Goal: Information Seeking & Learning: Learn about a topic

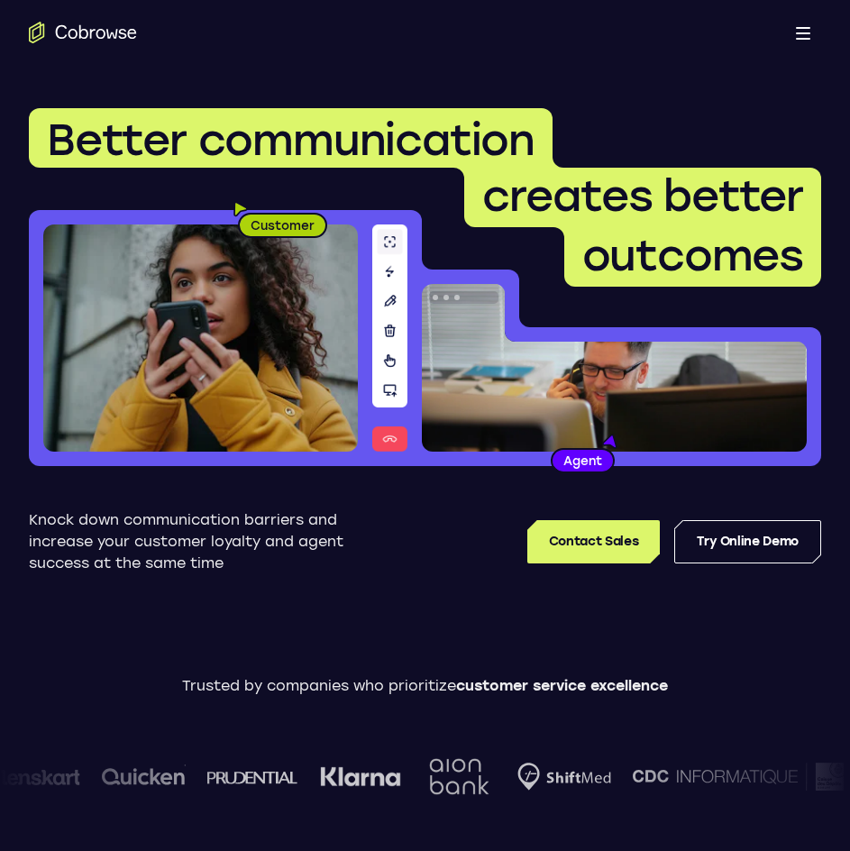
click at [811, 30] on button "Open main menu" at bounding box center [804, 32] width 36 height 36
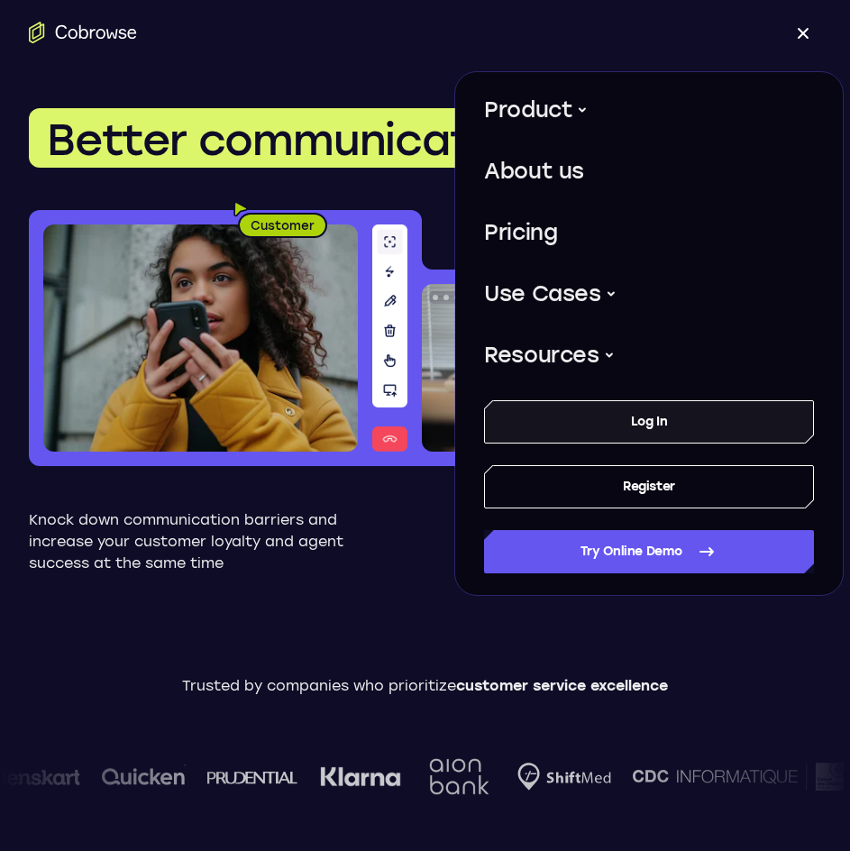
click at [555, 432] on link "Log In" at bounding box center [649, 421] width 330 height 43
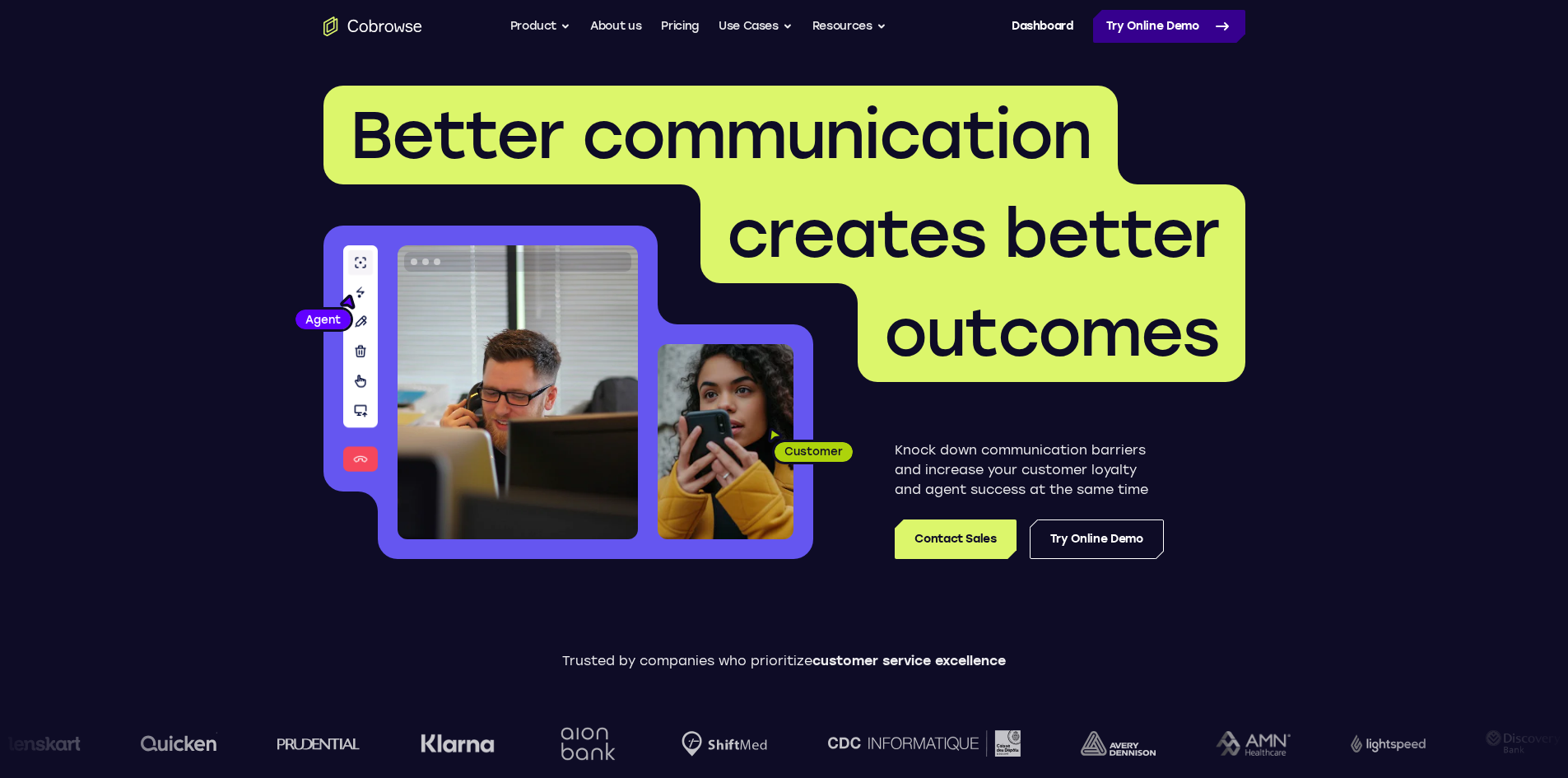
click at [776, 30] on link "Try Online Demo" at bounding box center [1169, 26] width 152 height 33
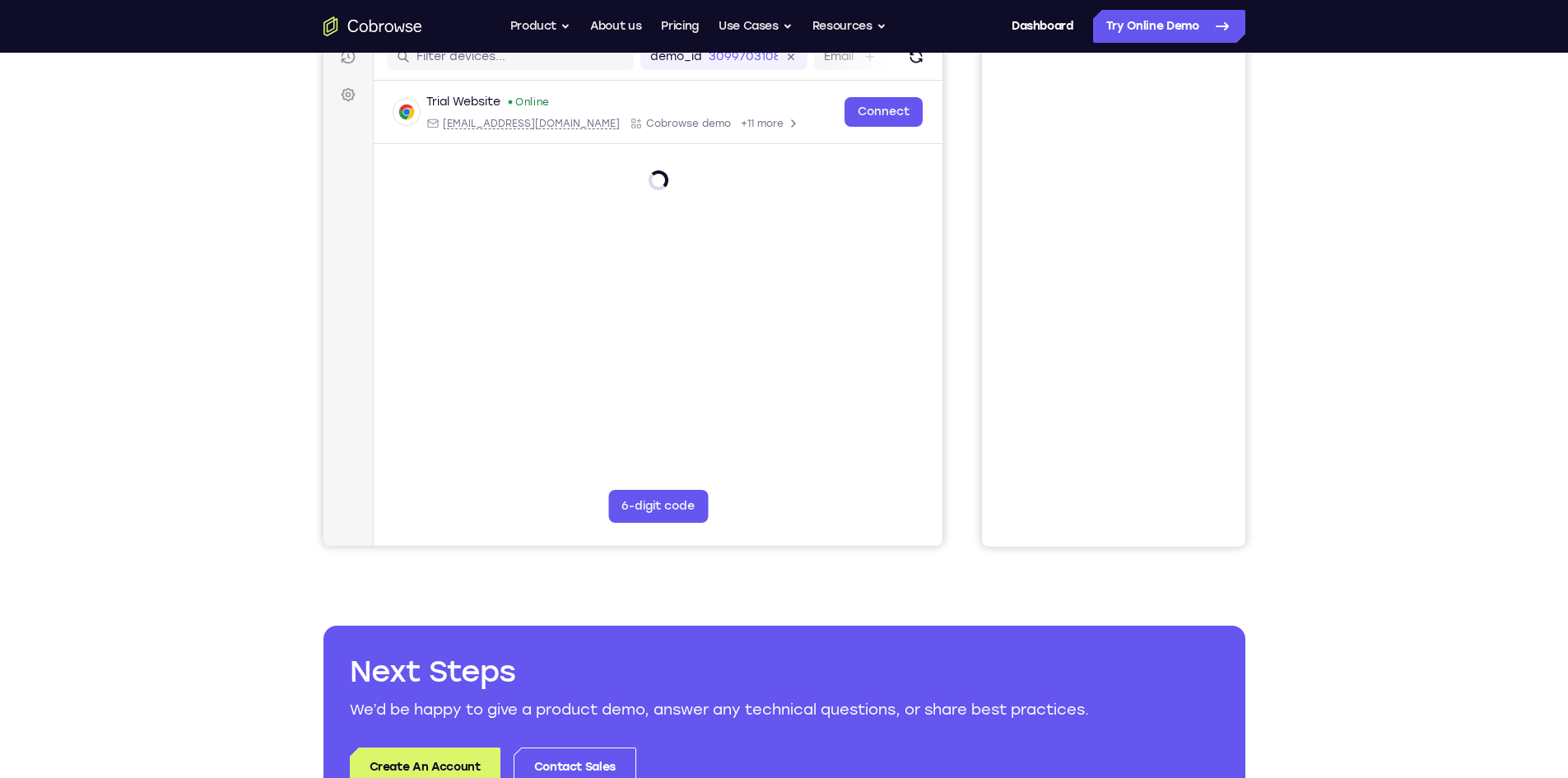
scroll to position [164, 0]
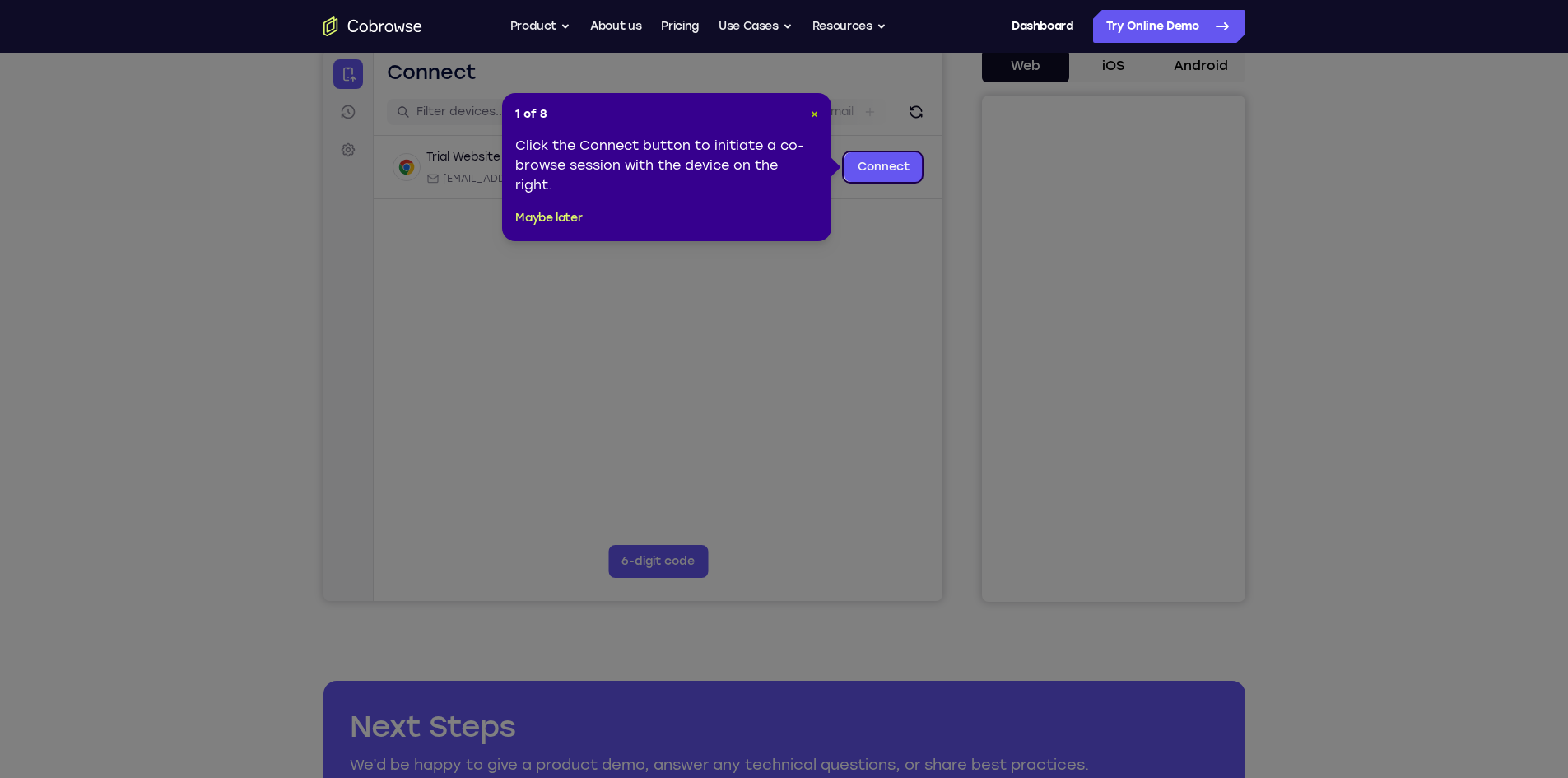
click at [811, 110] on span "×" at bounding box center [814, 113] width 7 height 14
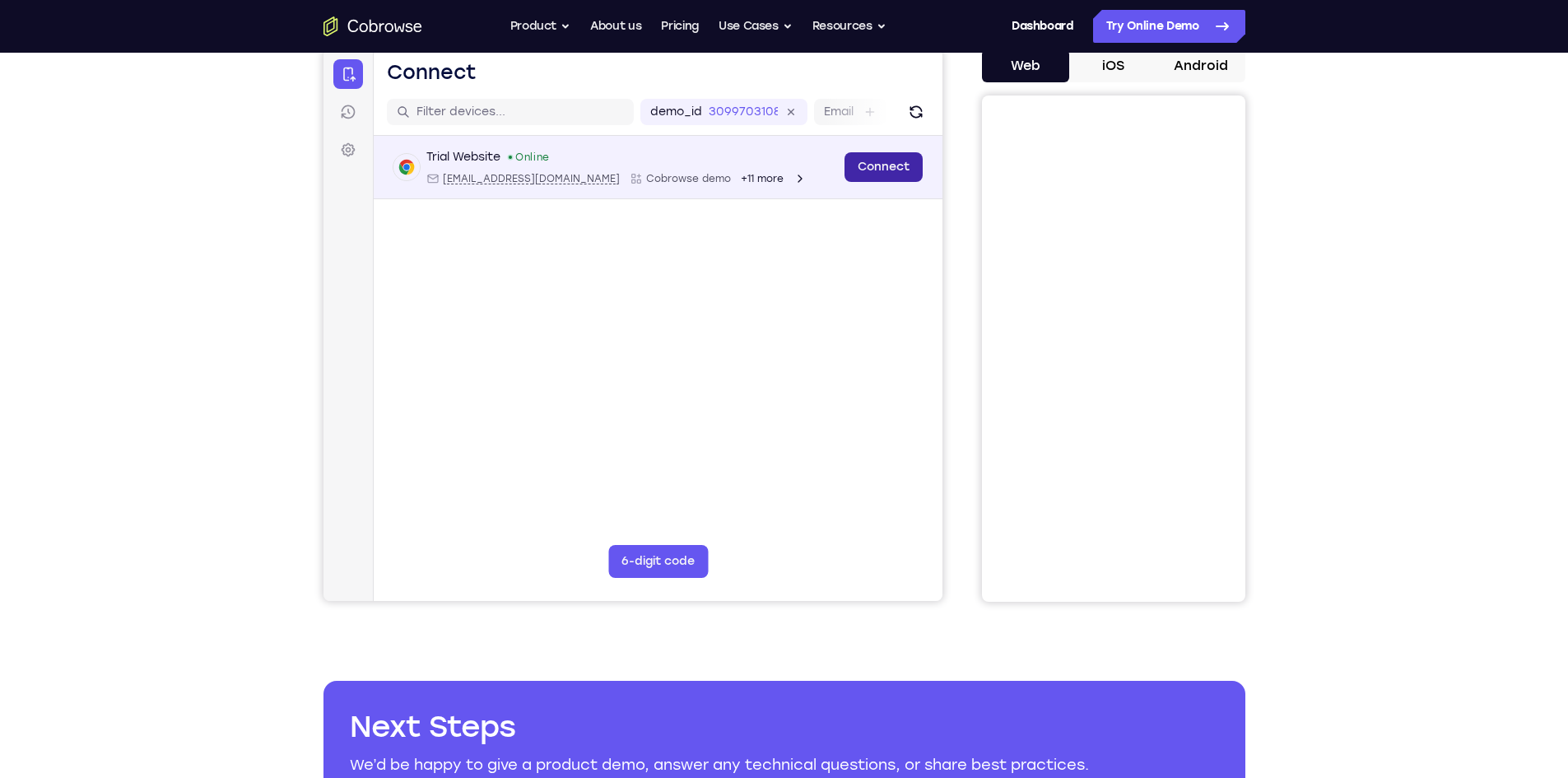
click at [875, 168] on link "Connect" at bounding box center [883, 167] width 78 height 29
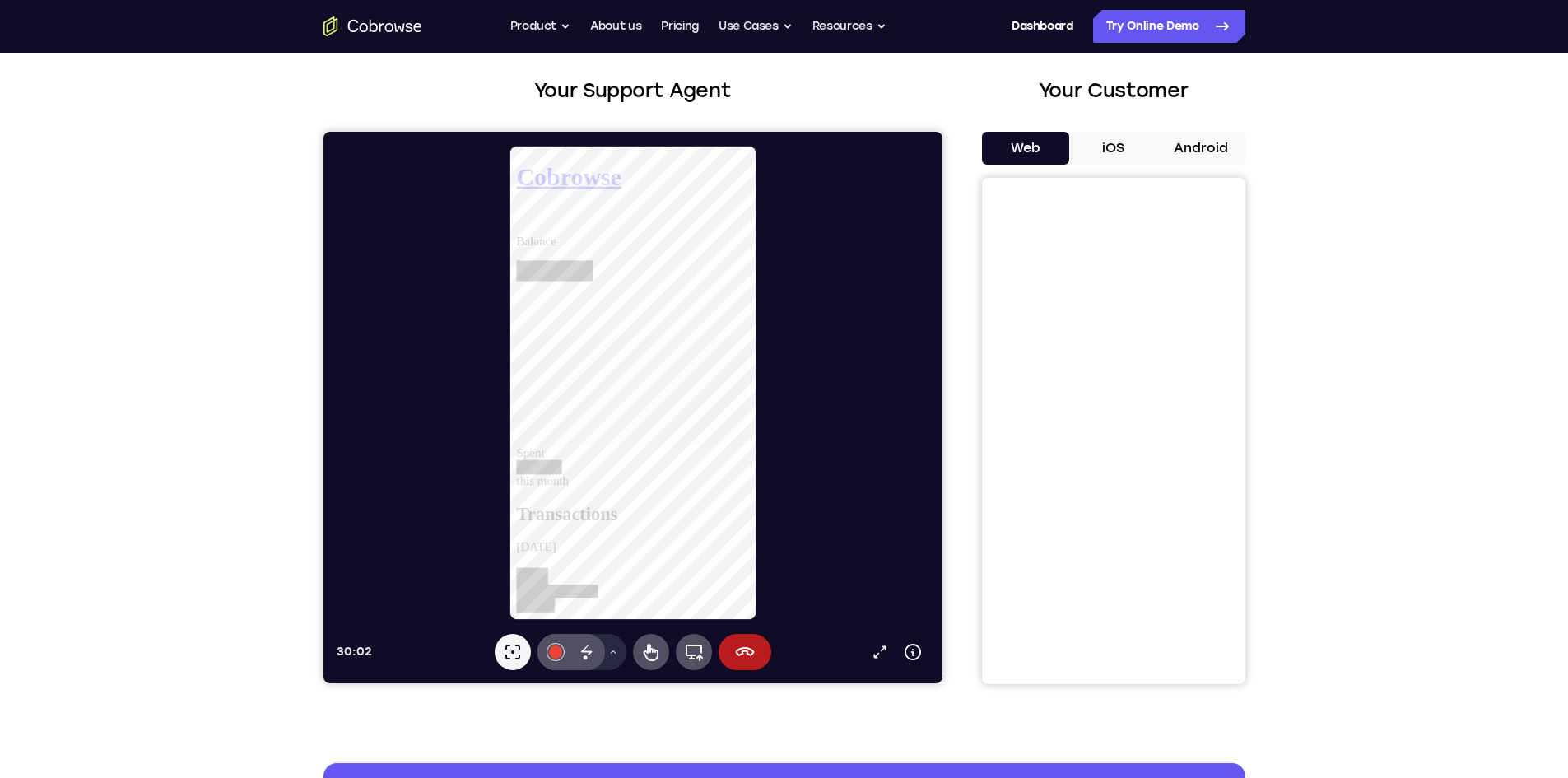
scroll to position [0, 0]
click at [703, 645] on button "Full device" at bounding box center [694, 652] width 37 height 37
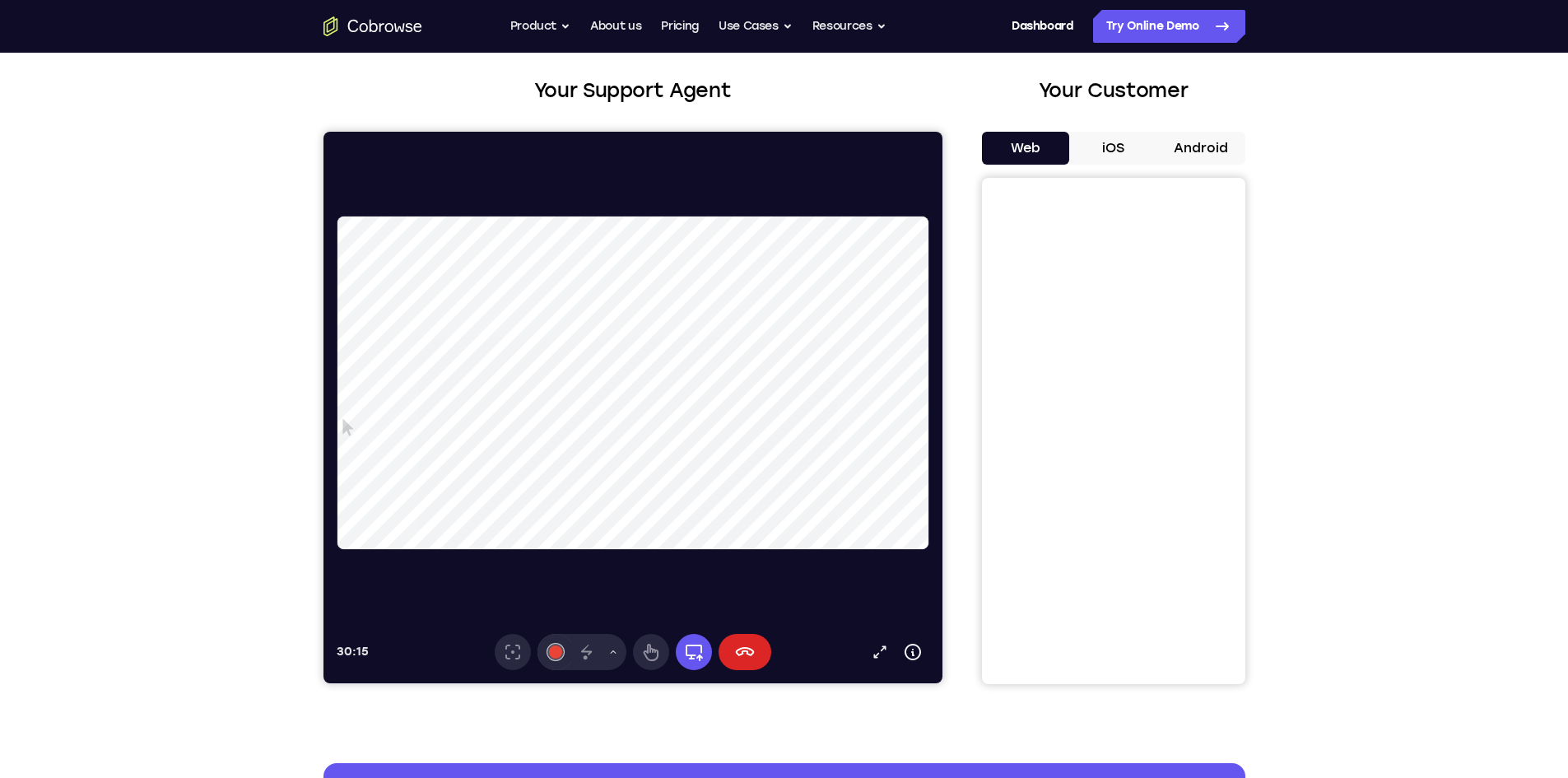
click at [733, 642] on button "End session" at bounding box center [744, 652] width 53 height 37
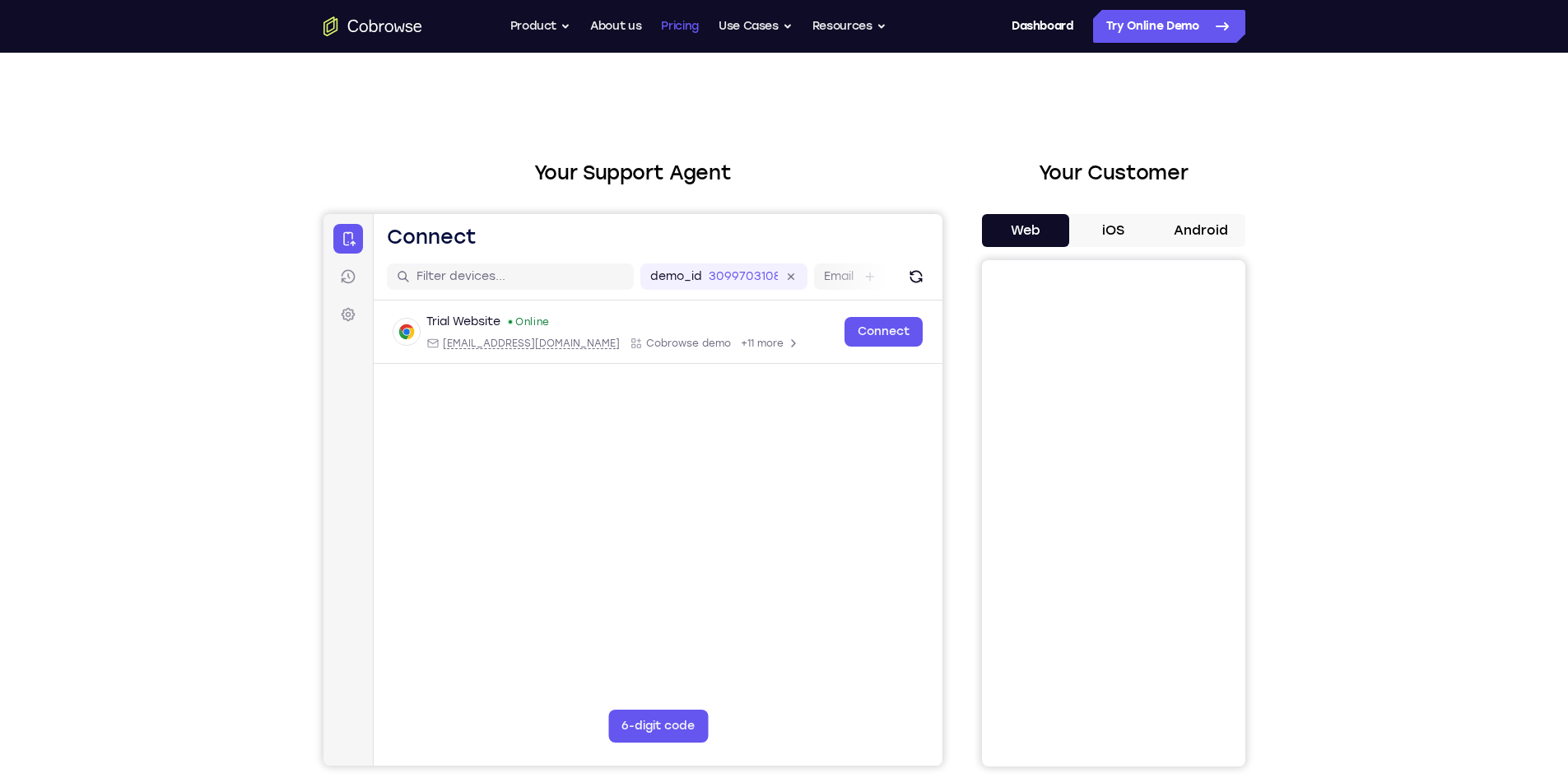
click at [661, 15] on link "Pricing" at bounding box center [679, 26] width 37 height 33
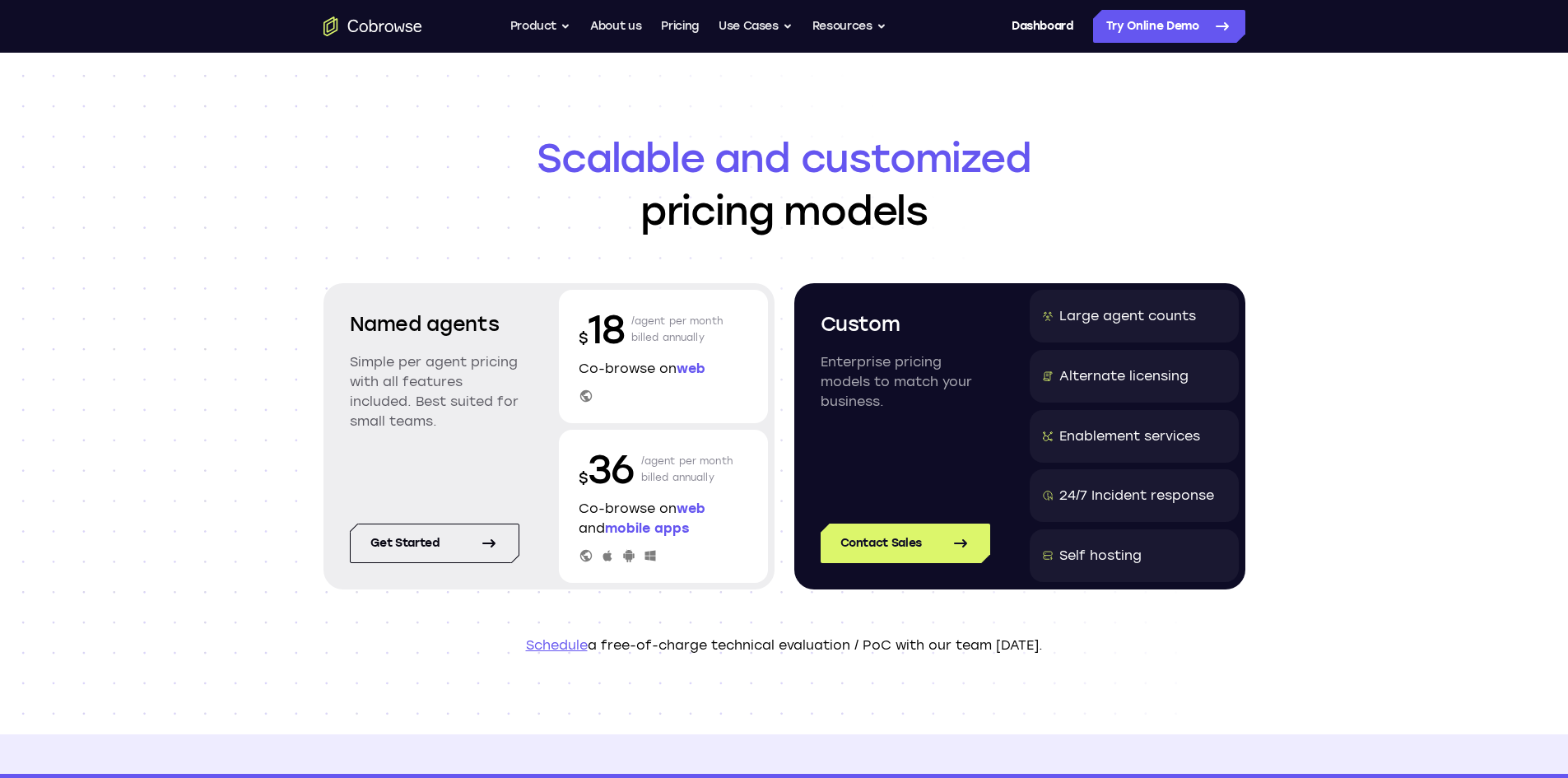
click at [1063, 433] on div "Enablement services" at bounding box center [1130, 436] width 141 height 20
click at [1085, 480] on div "24/7 Incident response" at bounding box center [1134, 496] width 209 height 53
click at [1086, 544] on div "Self hosting" at bounding box center [1134, 556] width 209 height 53
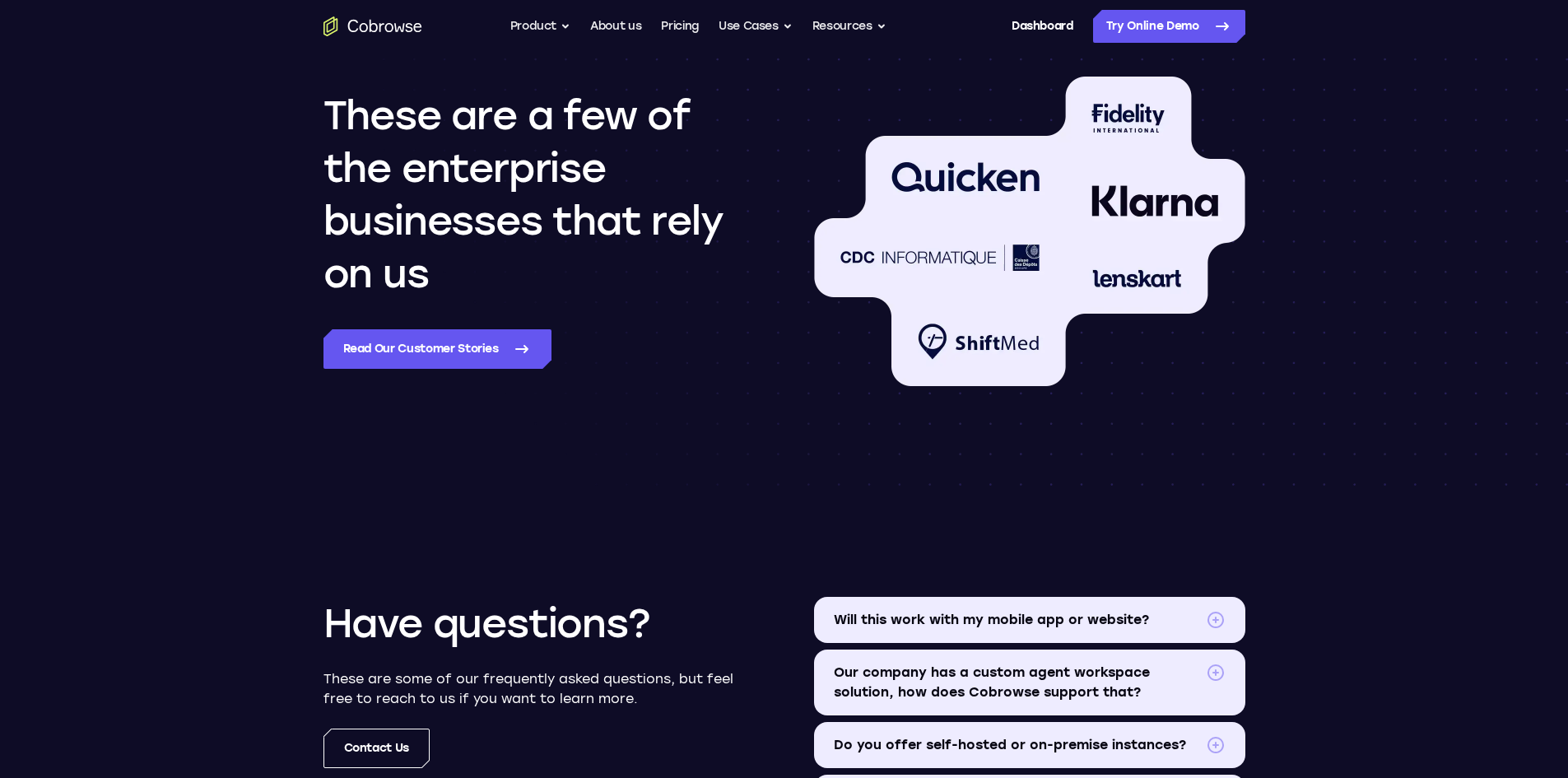
scroll to position [1647, 0]
